Goal: Transaction & Acquisition: Purchase product/service

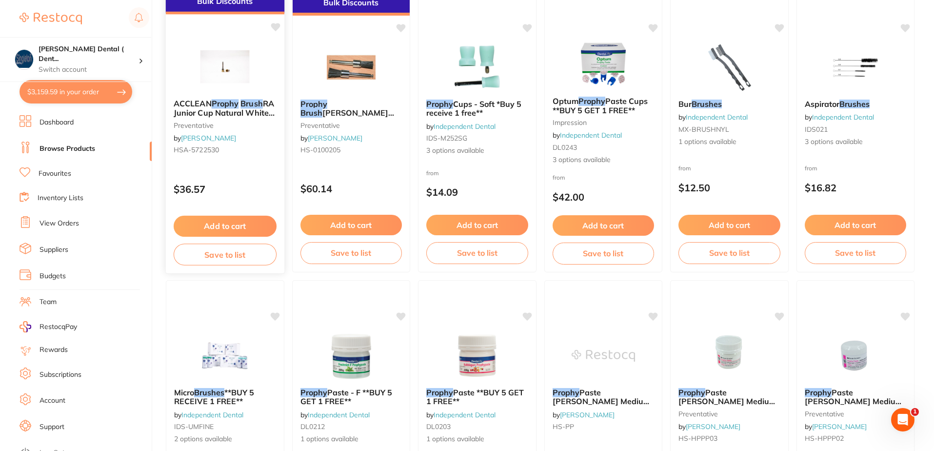
scroll to position [146, 0]
click at [223, 66] on img at bounding box center [225, 65] width 64 height 49
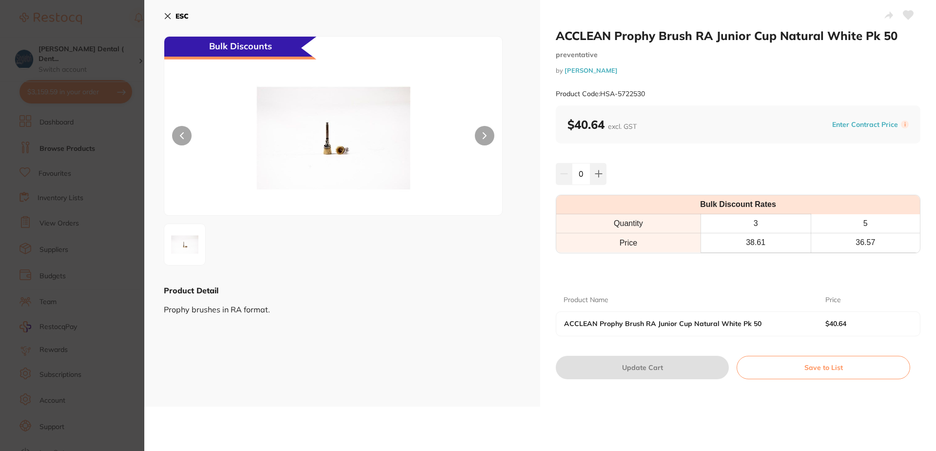
click at [169, 15] on icon at bounding box center [167, 16] width 5 height 5
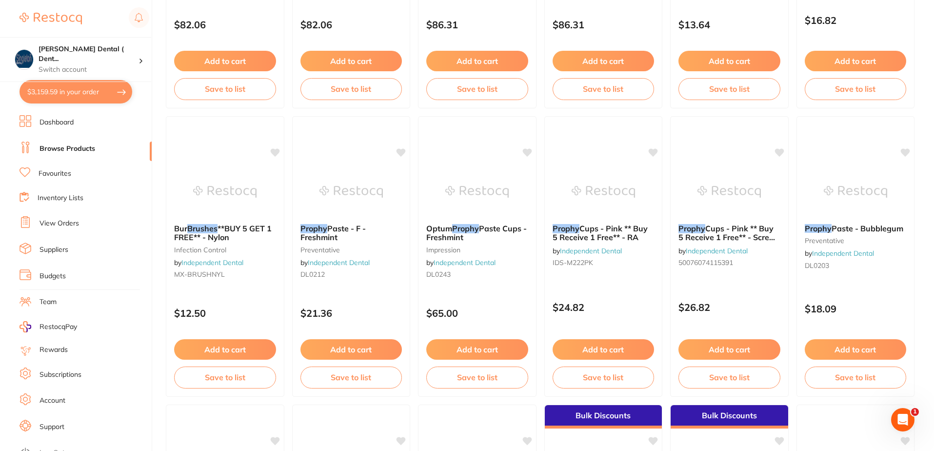
scroll to position [1463, 0]
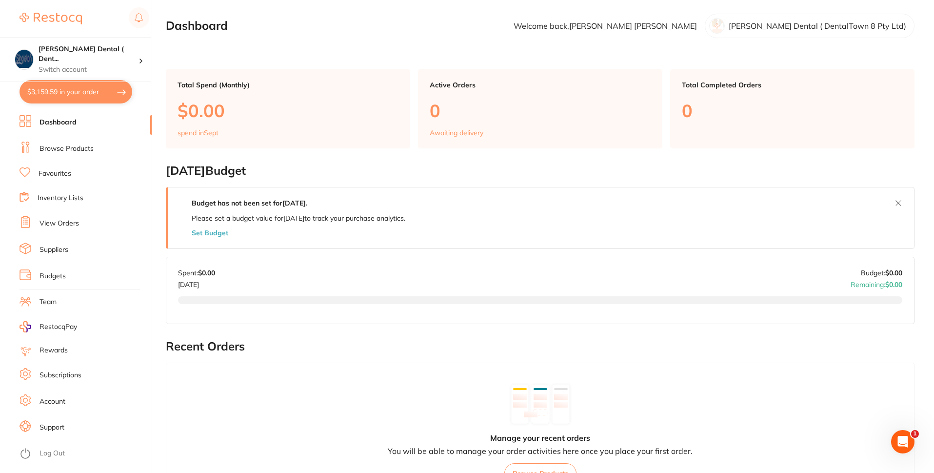
click at [68, 91] on button "$3,159.59 in your order" at bounding box center [76, 91] width 113 height 23
checkbox input "true"
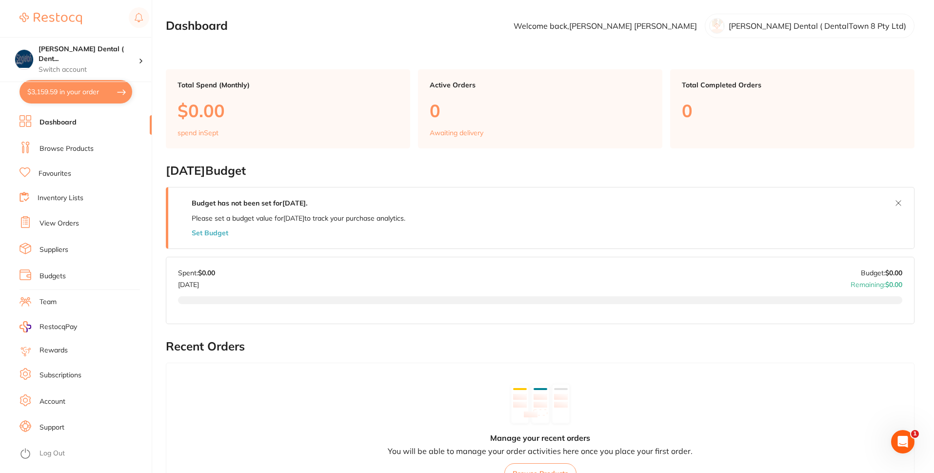
checkbox input "true"
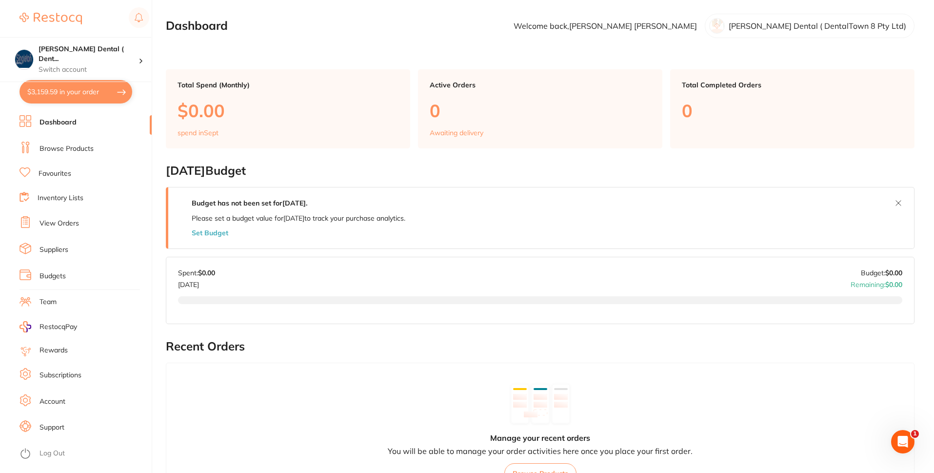
checkbox input "true"
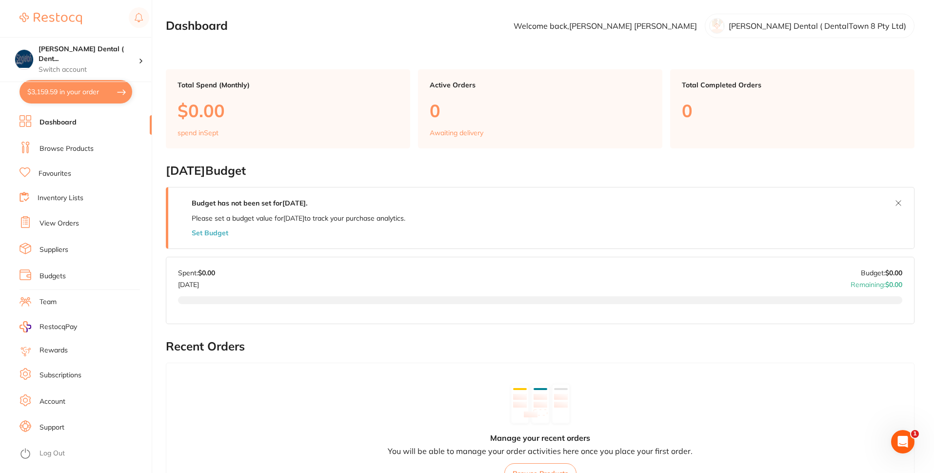
checkbox input "true"
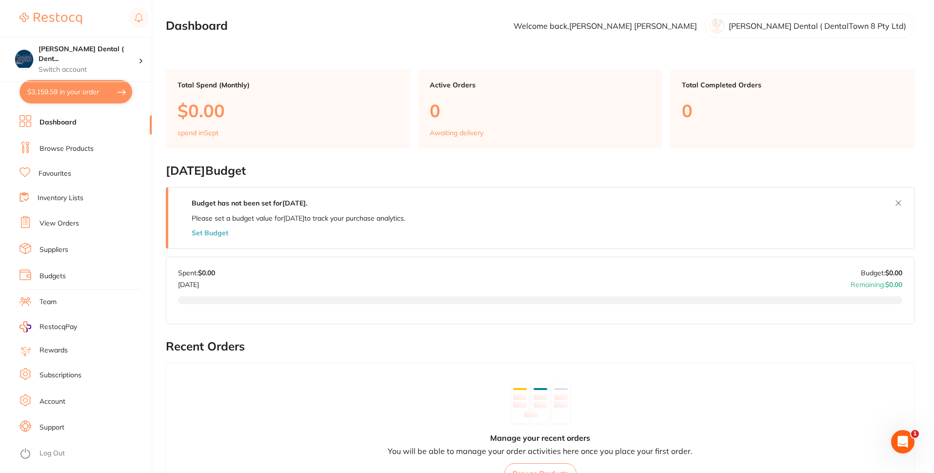
checkbox input "true"
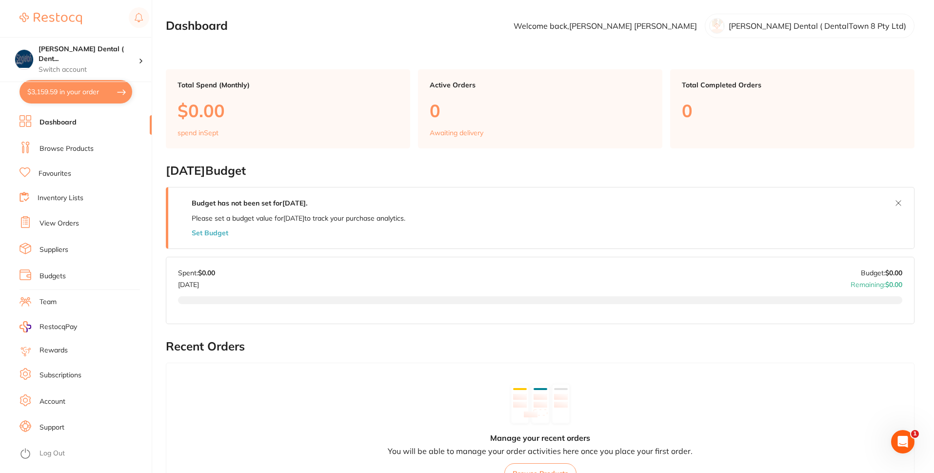
checkbox input "true"
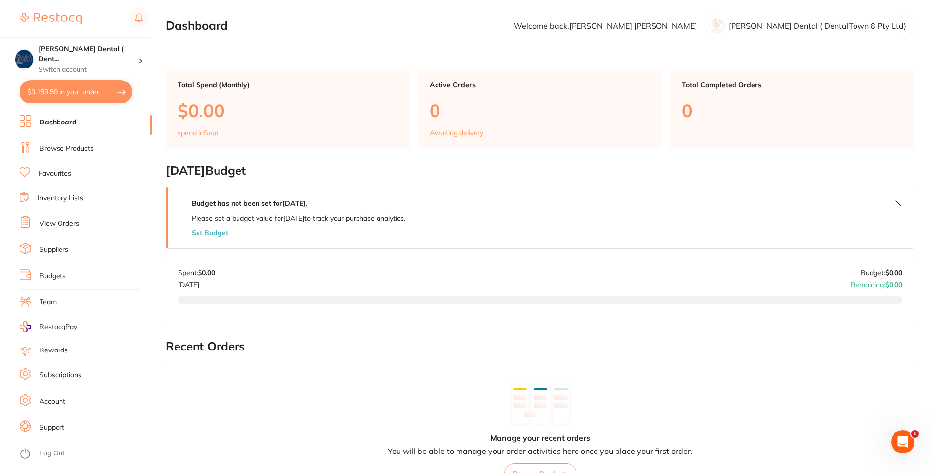
checkbox input "true"
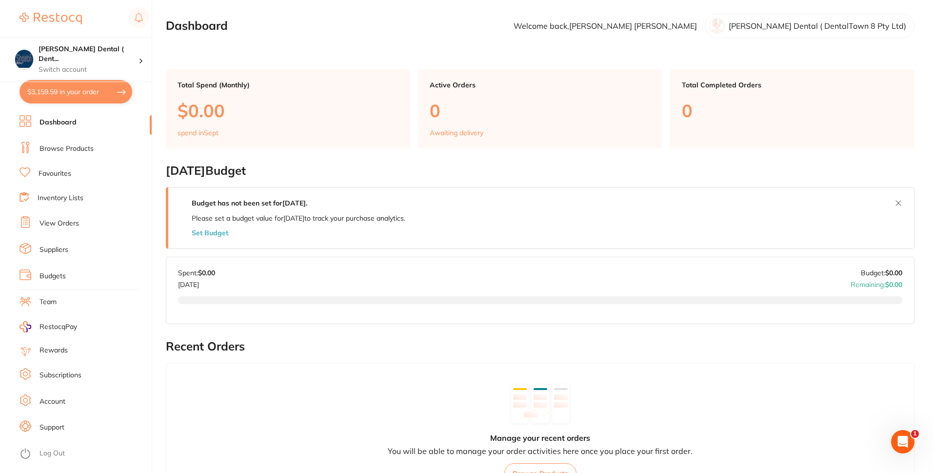
checkbox input "true"
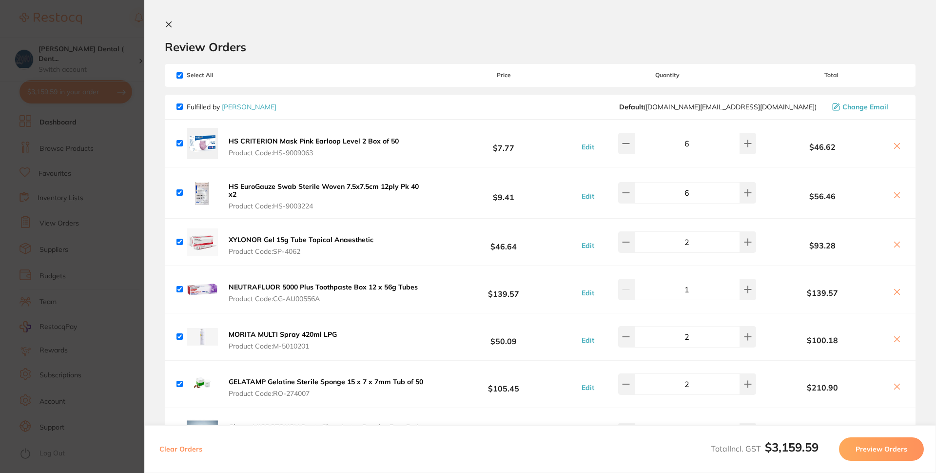
click at [170, 24] on icon at bounding box center [168, 24] width 5 height 5
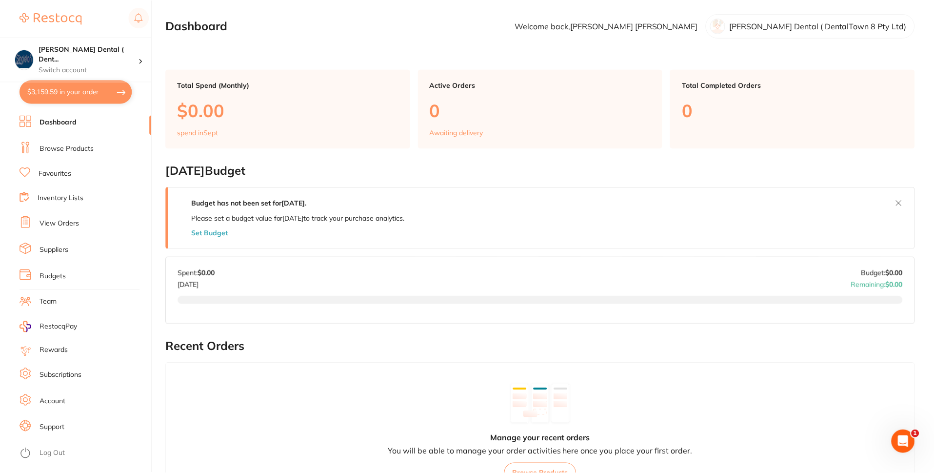
scroll to position [314, 0]
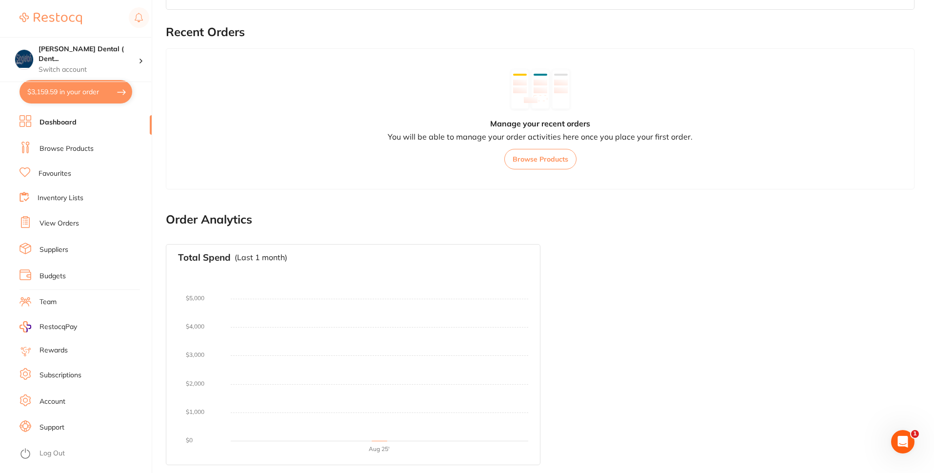
click at [53, 173] on link "Favourites" at bounding box center [55, 174] width 33 height 10
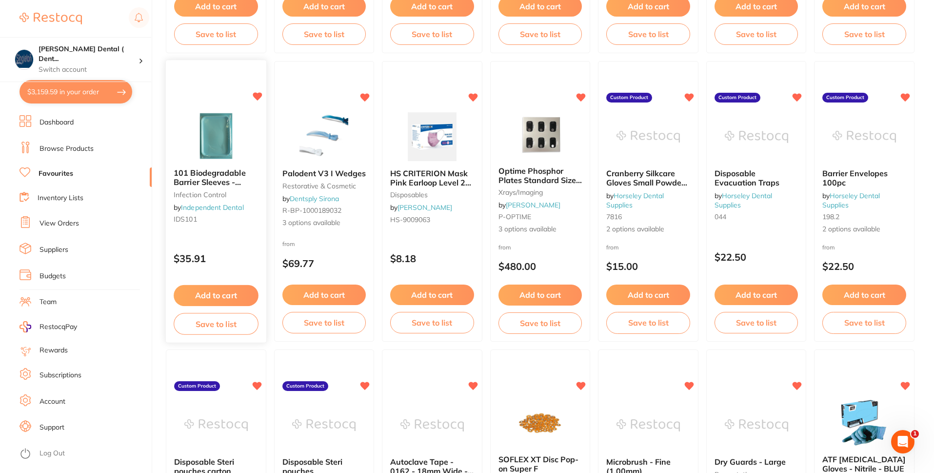
scroll to position [390, 0]
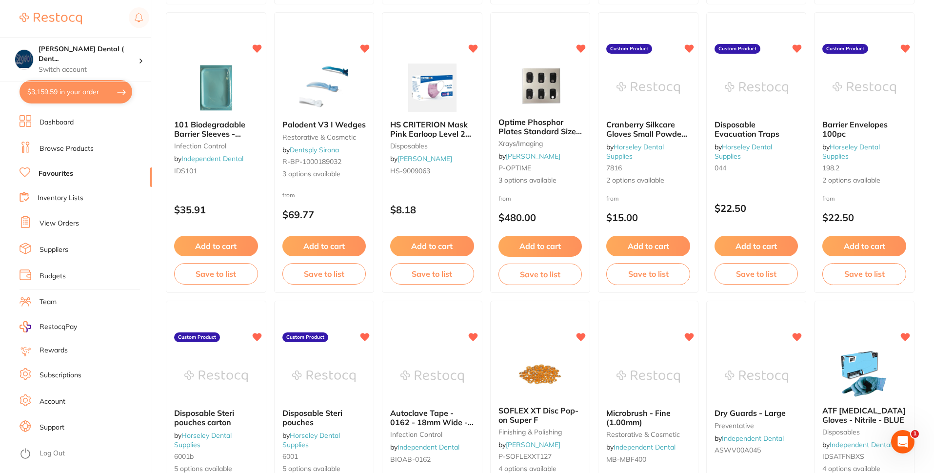
click at [71, 91] on button "$3,159.59 in your order" at bounding box center [76, 91] width 113 height 23
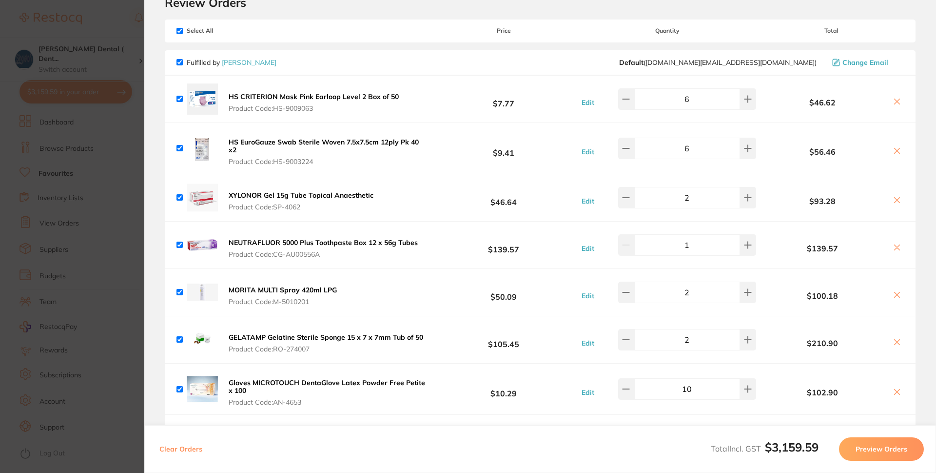
scroll to position [0, 0]
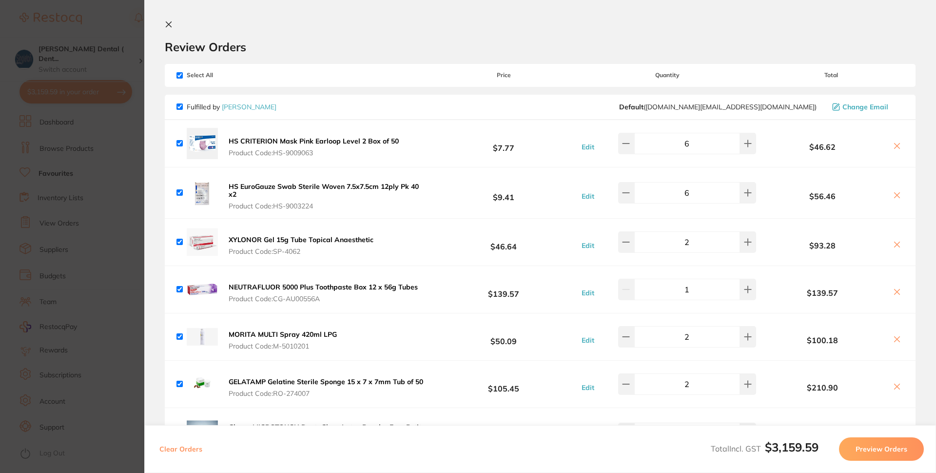
click at [172, 22] on icon at bounding box center [169, 24] width 8 height 8
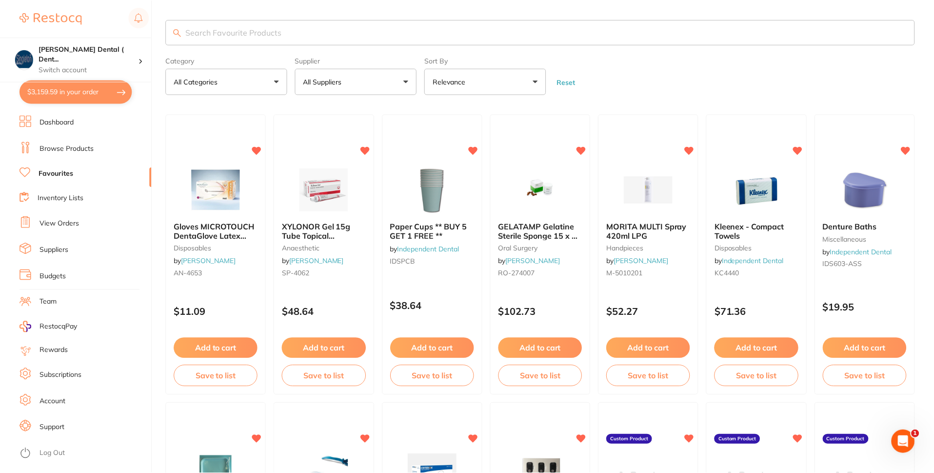
scroll to position [390, 0]
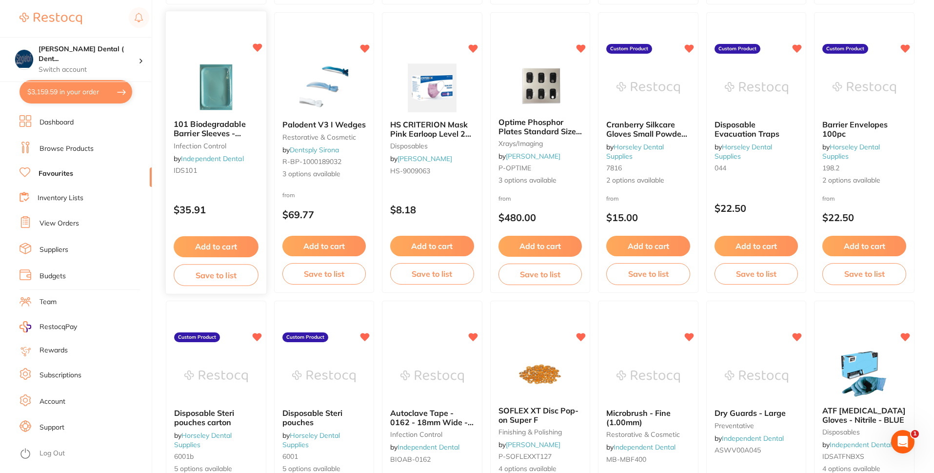
click at [232, 244] on button "Add to cart" at bounding box center [216, 246] width 84 height 21
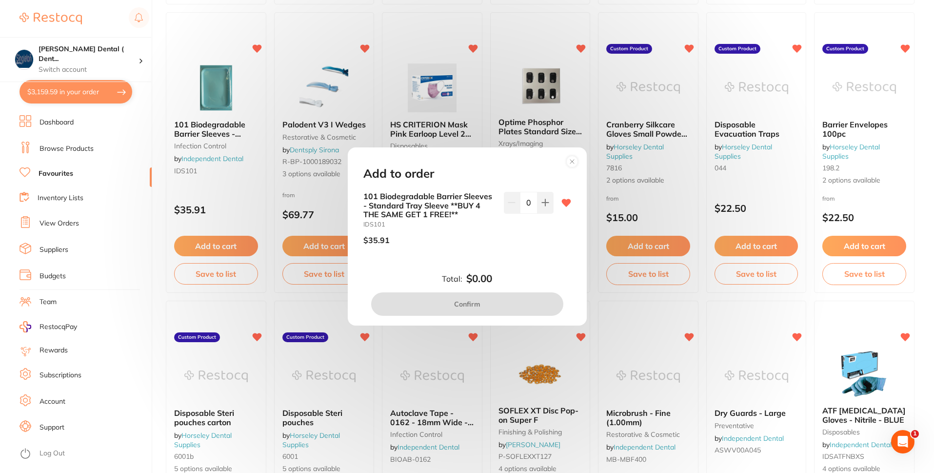
scroll to position [0, 0]
click at [544, 201] on icon at bounding box center [545, 202] width 8 height 8
type input "1"
click at [469, 304] on button "Confirm" at bounding box center [467, 303] width 192 height 23
checkbox input "false"
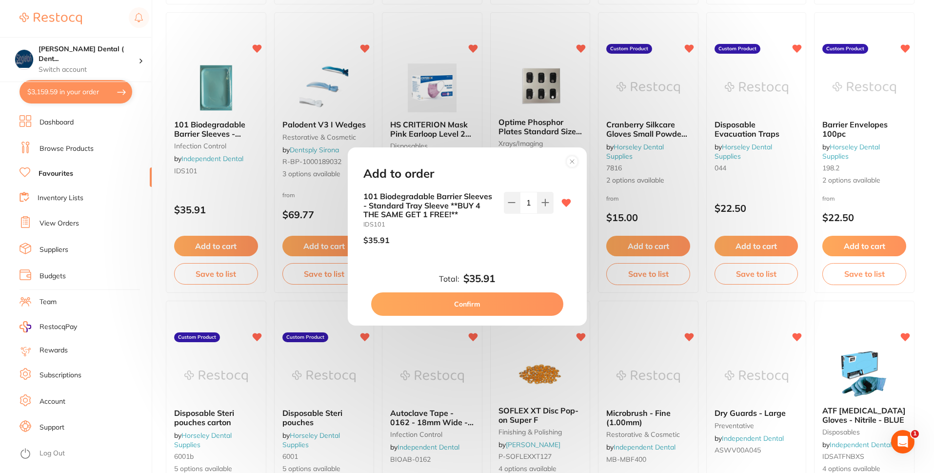
checkbox input "false"
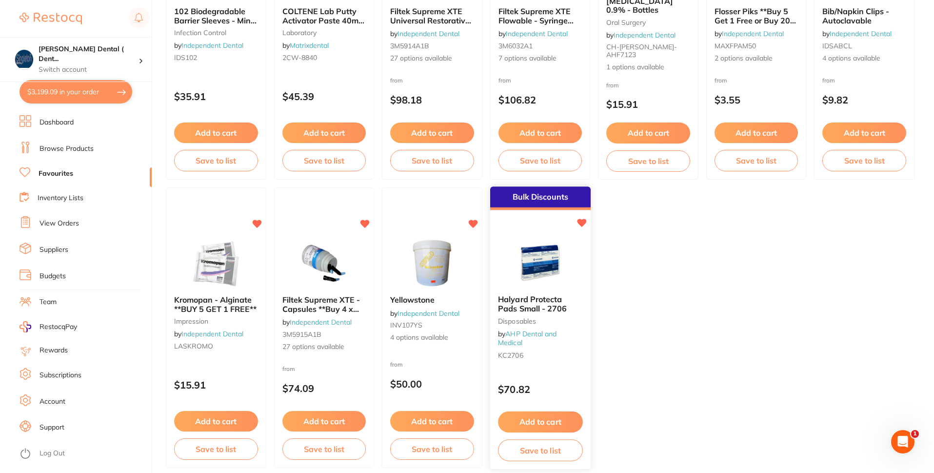
scroll to position [1414, 0]
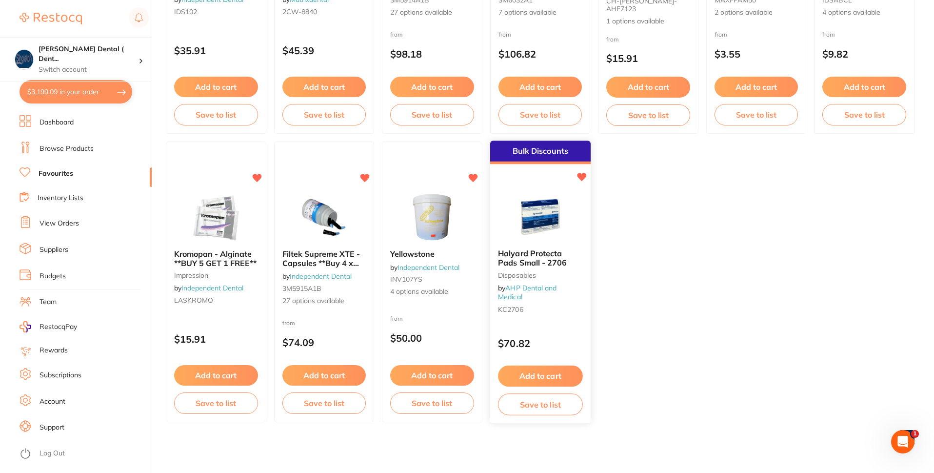
click at [545, 372] on button "Add to cart" at bounding box center [540, 375] width 84 height 21
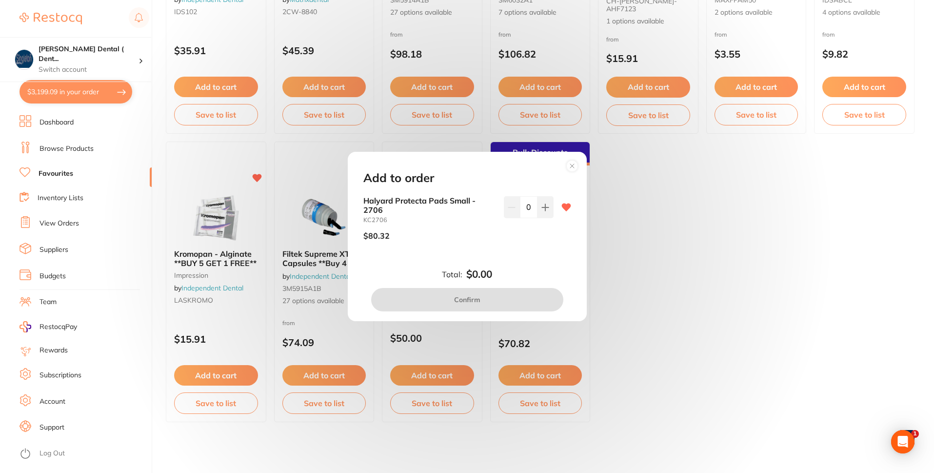
scroll to position [0, 0]
click at [542, 207] on icon at bounding box center [545, 207] width 6 height 6
type input "1"
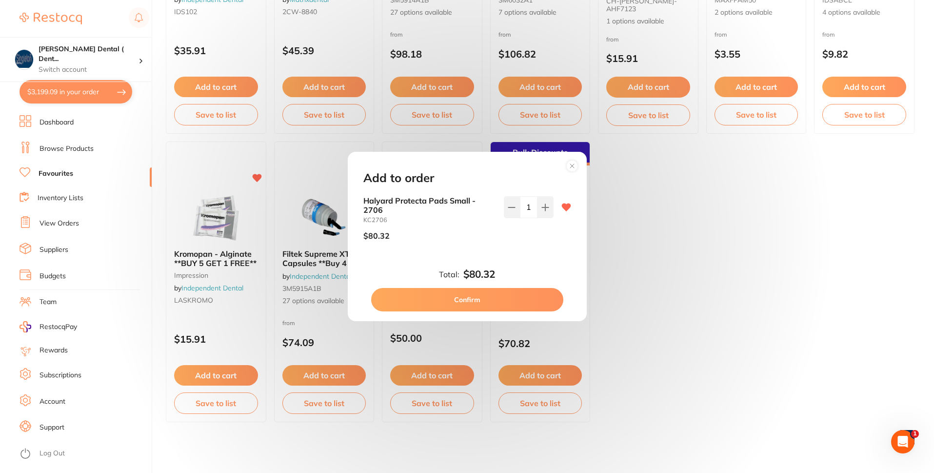
click at [475, 297] on button "Confirm" at bounding box center [467, 299] width 192 height 23
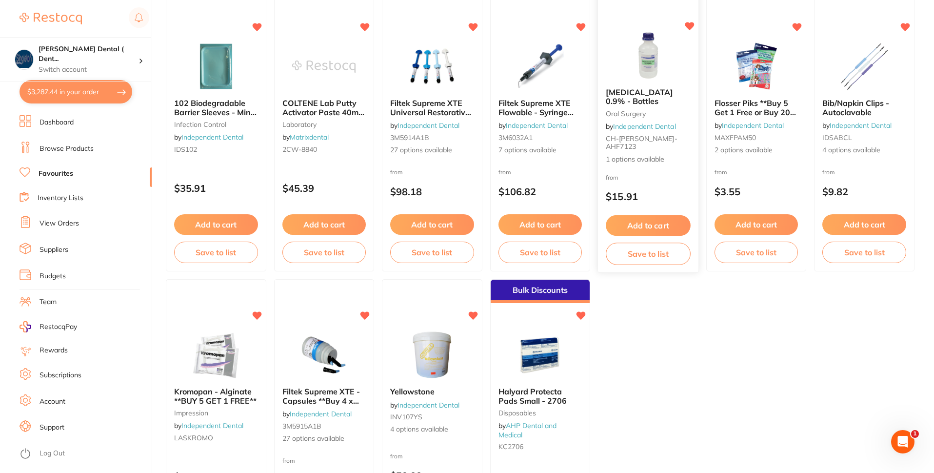
scroll to position [1267, 0]
